Goal: Information Seeking & Learning: Check status

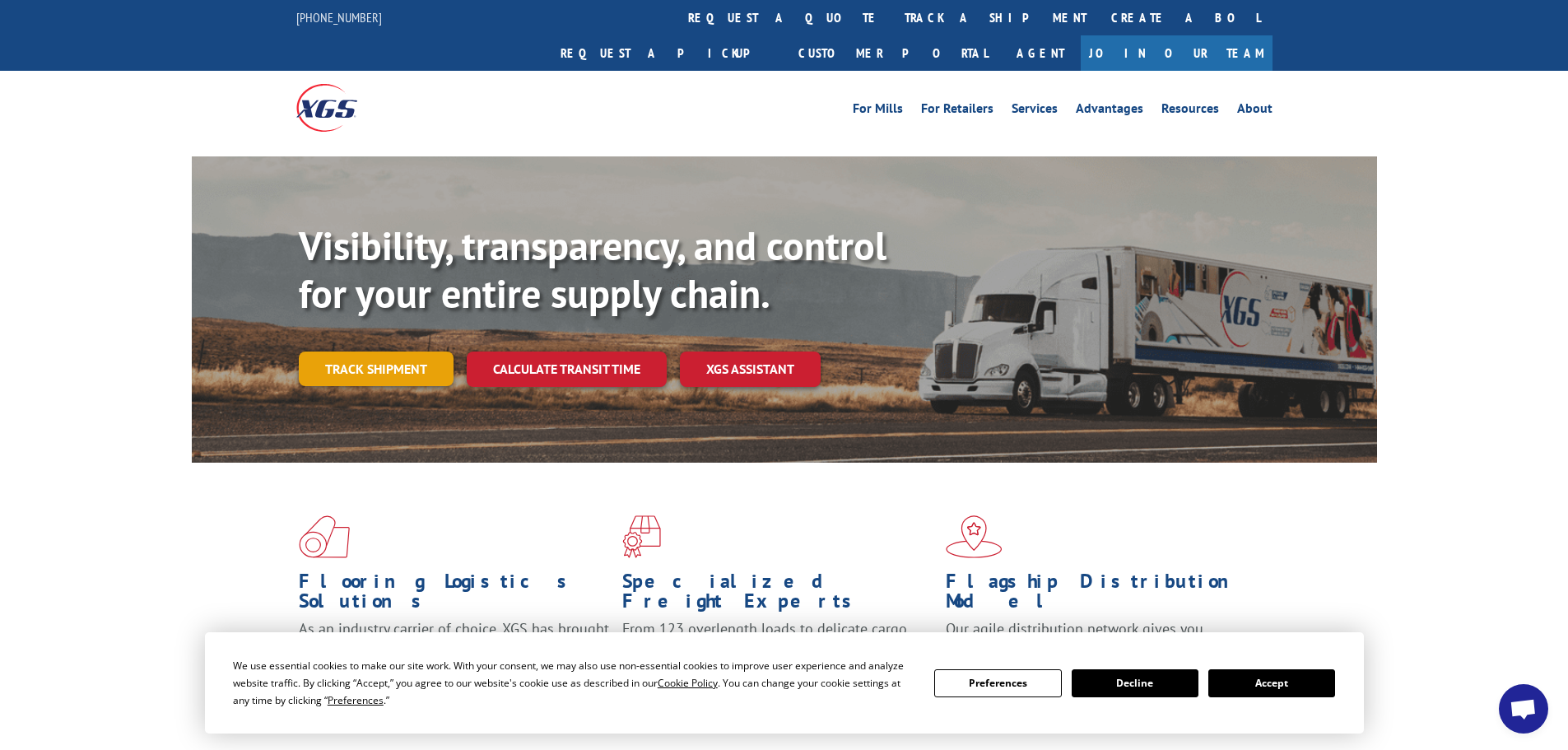
click at [384, 351] on link "Track shipment" at bounding box center [376, 369] width 155 height 34
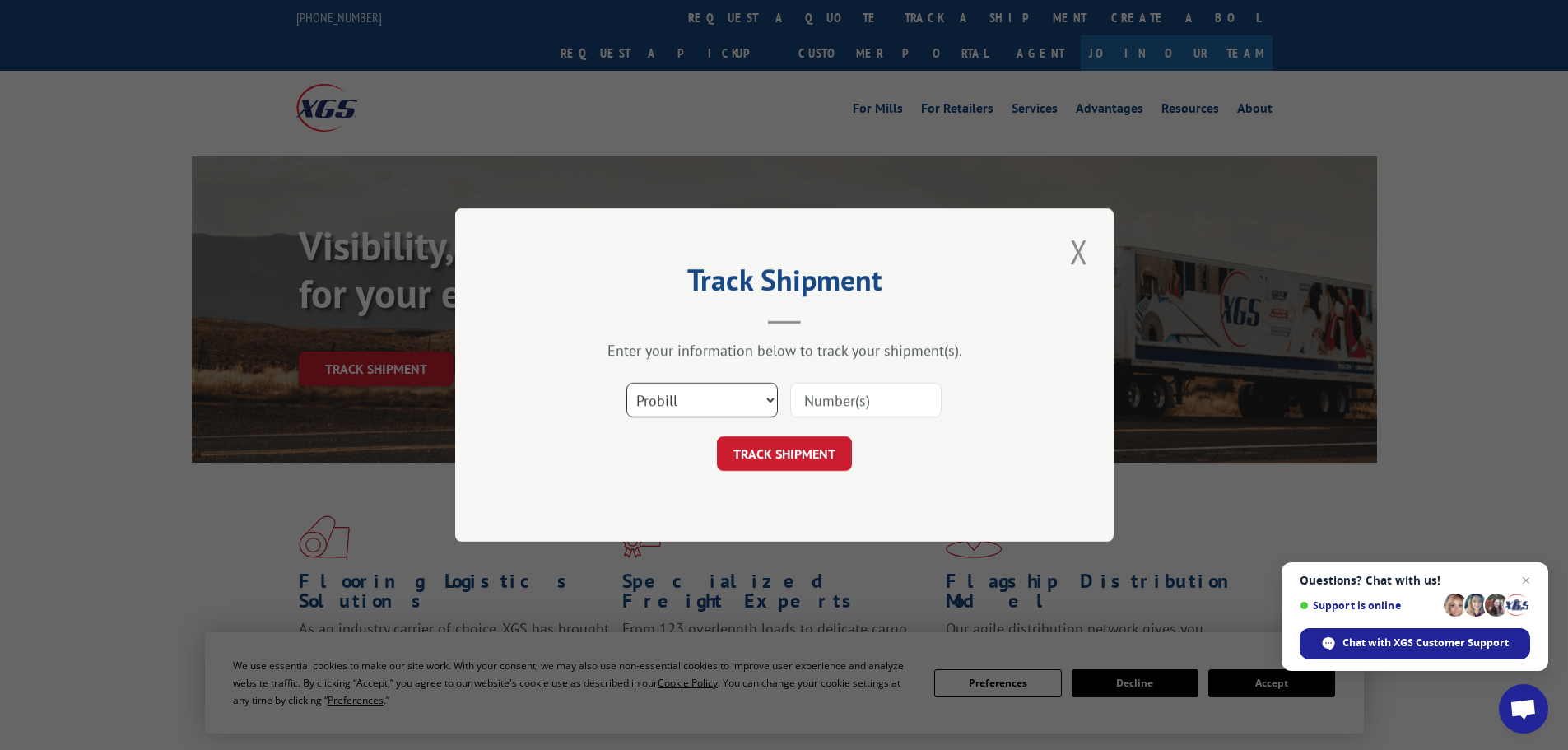
click at [732, 390] on select "Select category... Probill BOL PO" at bounding box center [702, 400] width 152 height 34
select select "po"
click at [626, 383] on select "Select category... Probill BOL PO" at bounding box center [702, 400] width 152 height 34
click at [836, 393] on input at bounding box center [865, 400] width 152 height 34
paste input "25555477"
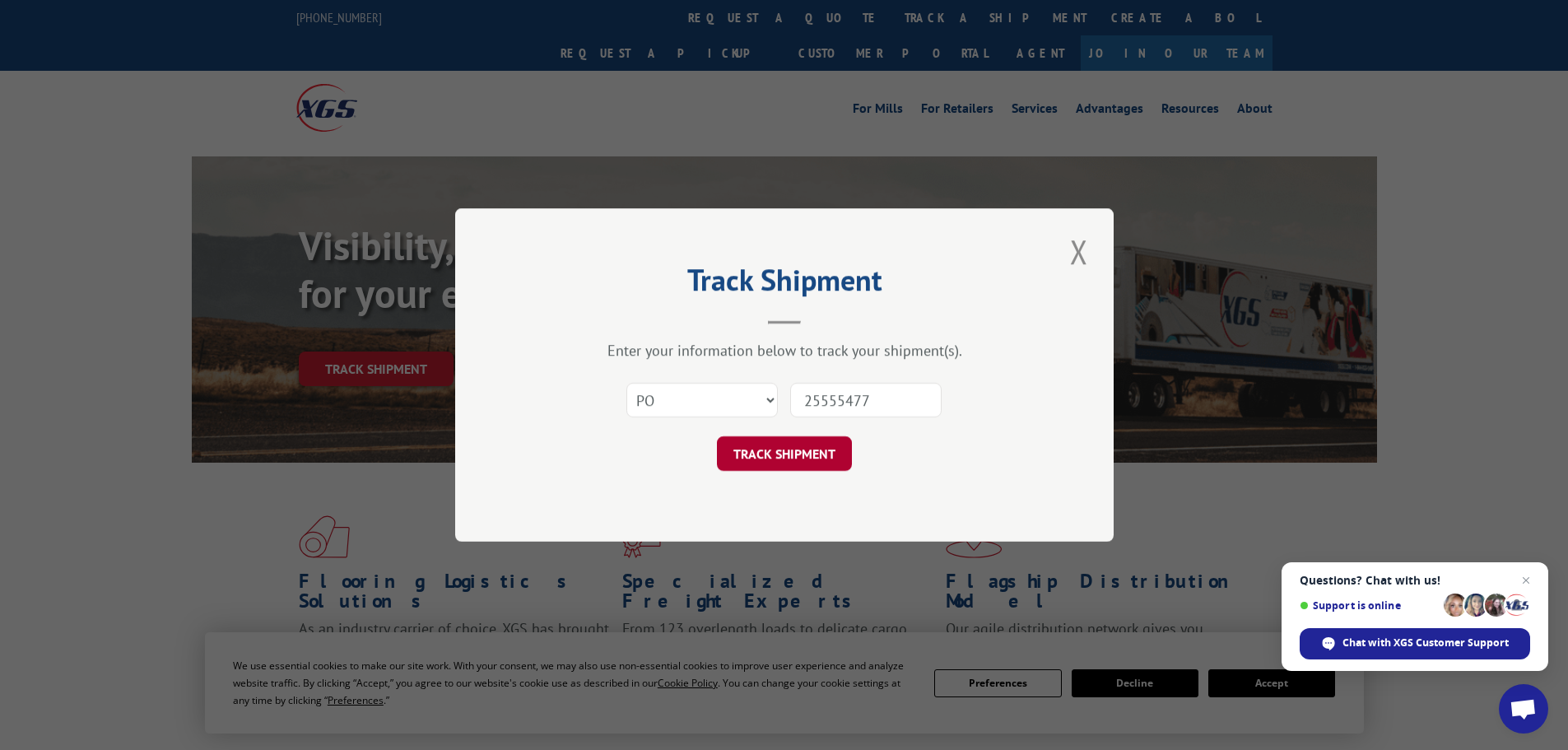
type input "25555477"
click at [817, 458] on button "TRACK SHIPMENT" at bounding box center [785, 453] width 135 height 34
